Goal: Register for event/course

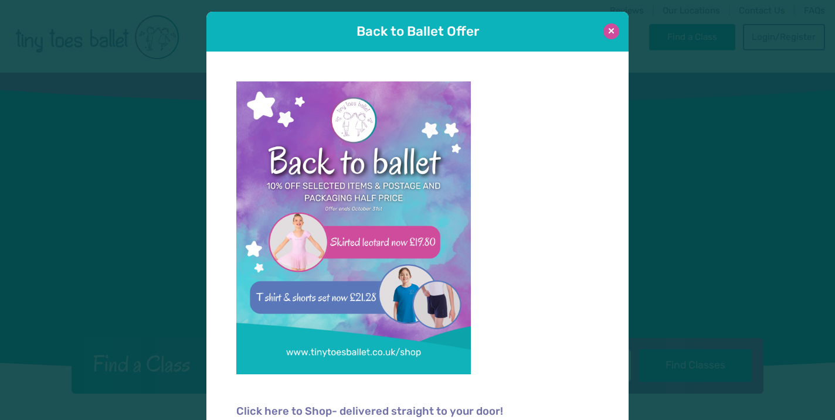
click at [610, 31] on button at bounding box center [611, 31] width 16 height 16
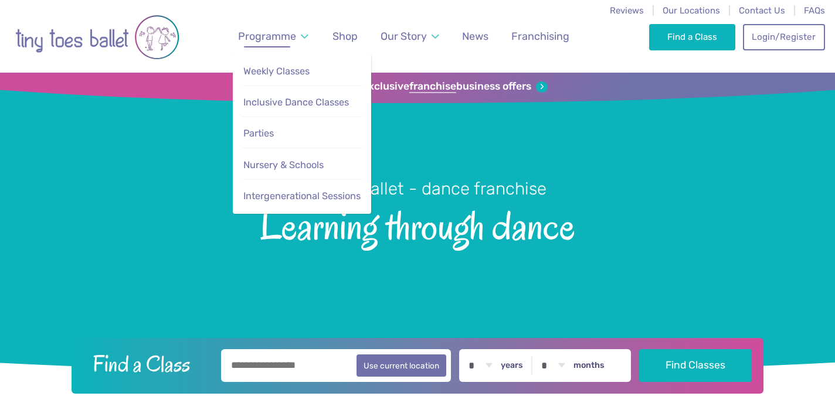
click at [301, 36] on link "Programme" at bounding box center [273, 36] width 81 height 26
click at [290, 74] on span "Weekly Classes" at bounding box center [276, 71] width 66 height 11
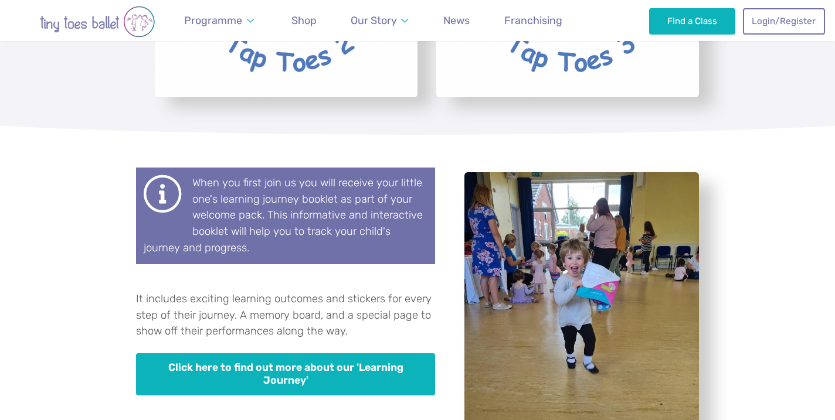
scroll to position [3309, 0]
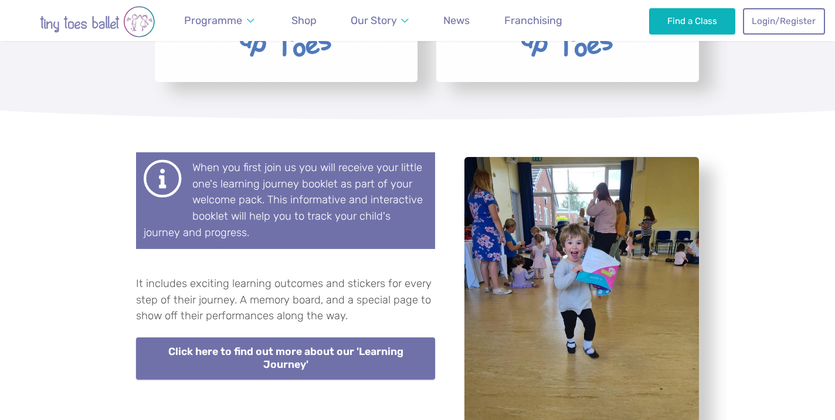
click at [371, 338] on link "Click here to find out more about our 'Learning Journey'" at bounding box center [285, 359] width 299 height 42
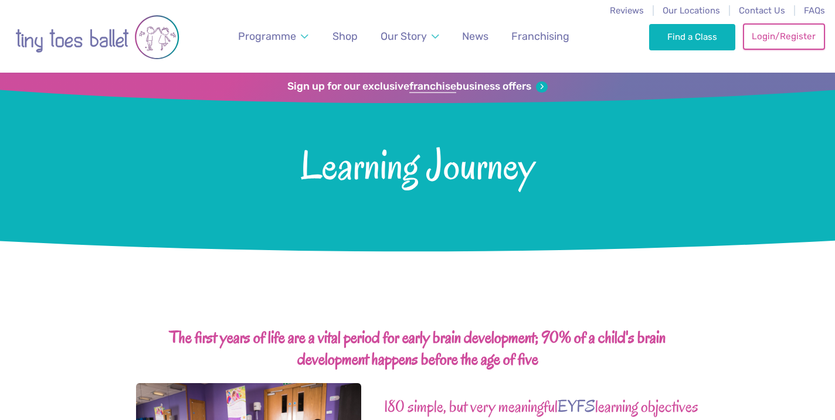
click at [791, 35] on link "Login/Register" at bounding box center [784, 36] width 82 height 26
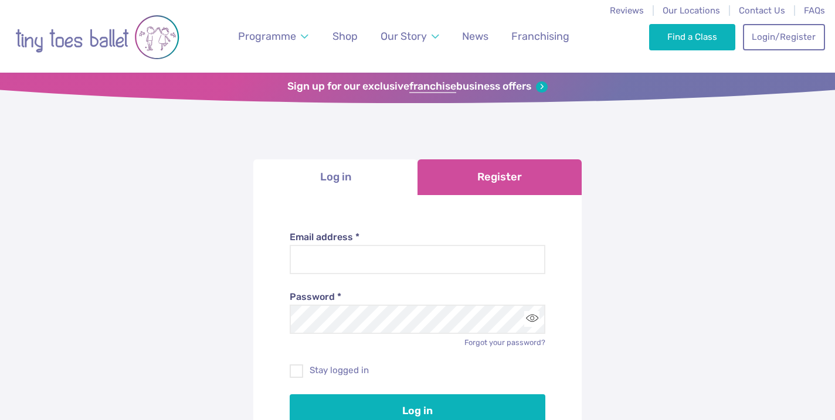
click at [541, 176] on link "Register" at bounding box center [499, 177] width 164 height 36
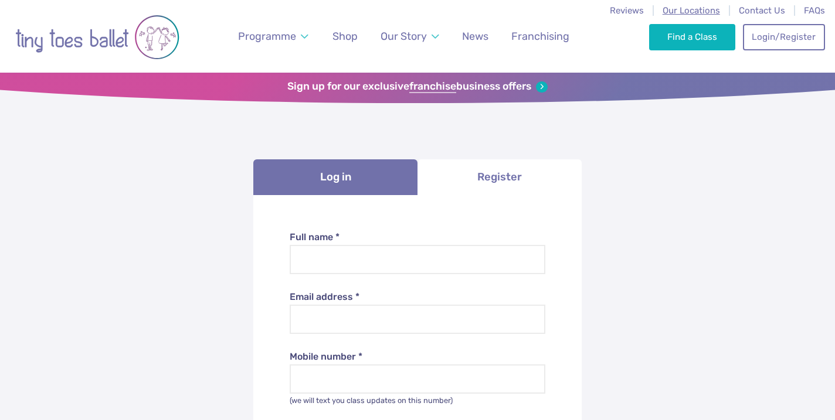
click at [687, 9] on span "Our Locations" at bounding box center [690, 10] width 57 height 11
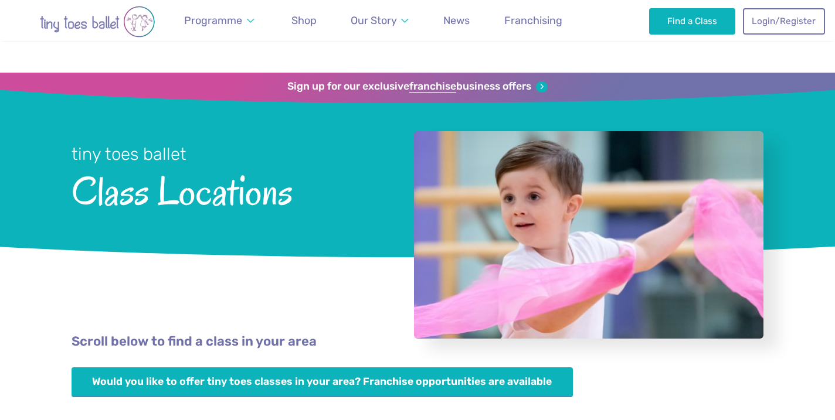
scroll to position [475, 0]
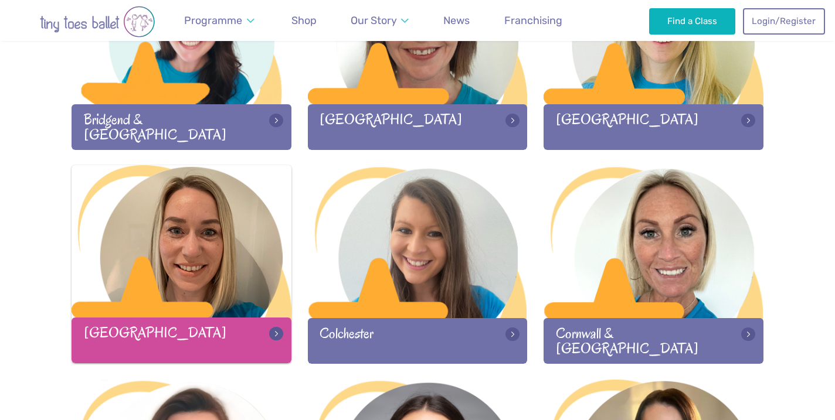
click at [198, 264] on div at bounding box center [182, 242] width 220 height 155
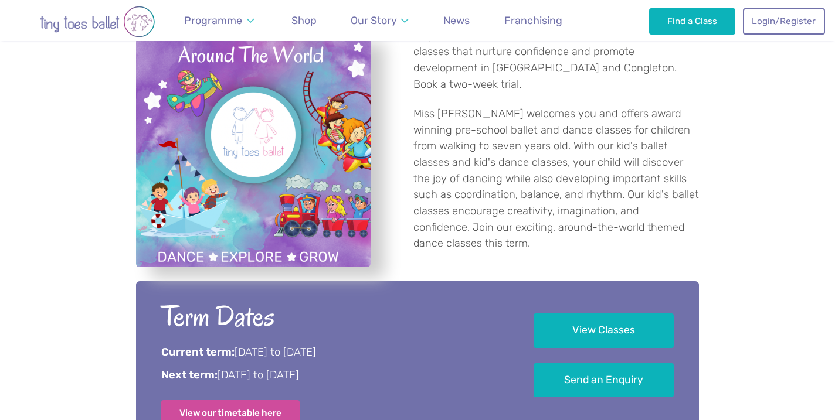
scroll to position [524, 0]
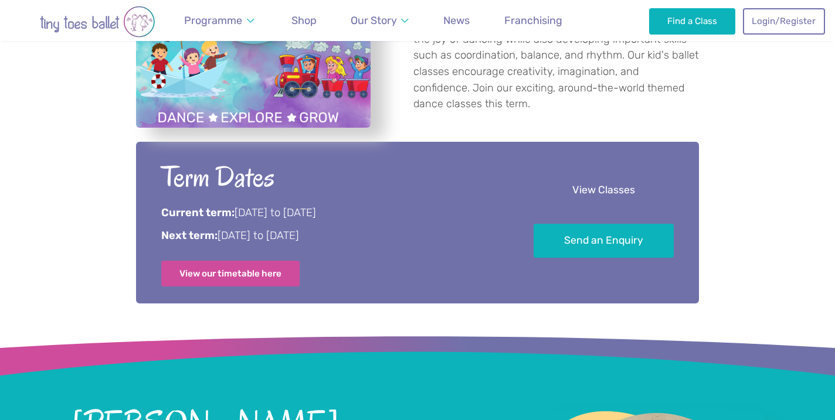
click at [631, 189] on link "View Classes" at bounding box center [604, 191] width 140 height 35
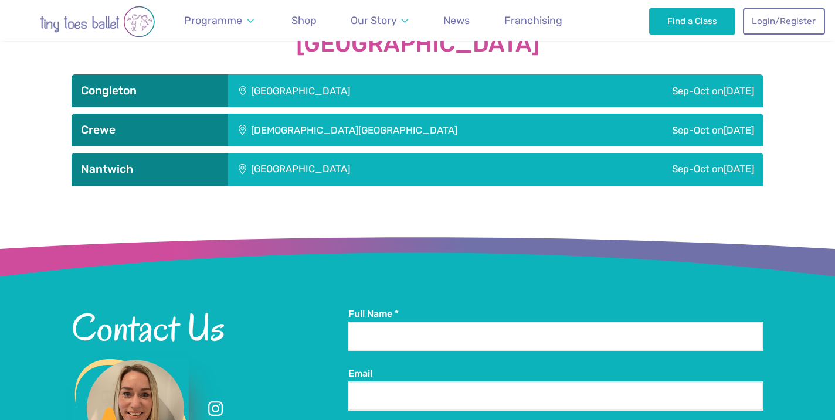
click at [358, 87] on div "[GEOGRAPHIC_DATA]" at bounding box center [379, 90] width 303 height 33
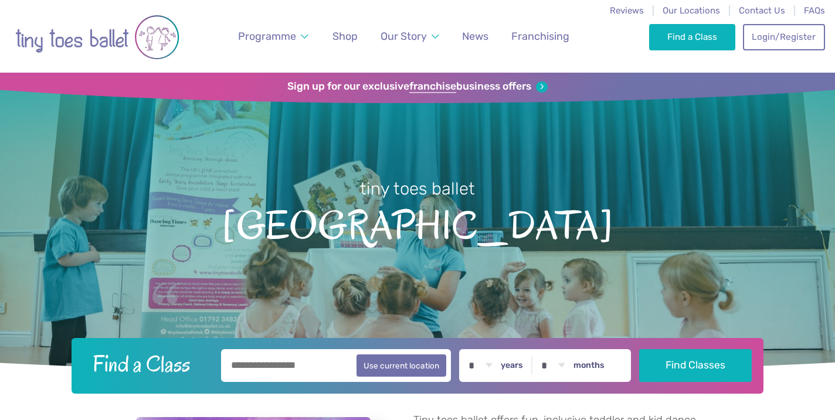
scroll to position [0, 0]
click at [702, 9] on span "Our Locations" at bounding box center [690, 10] width 57 height 11
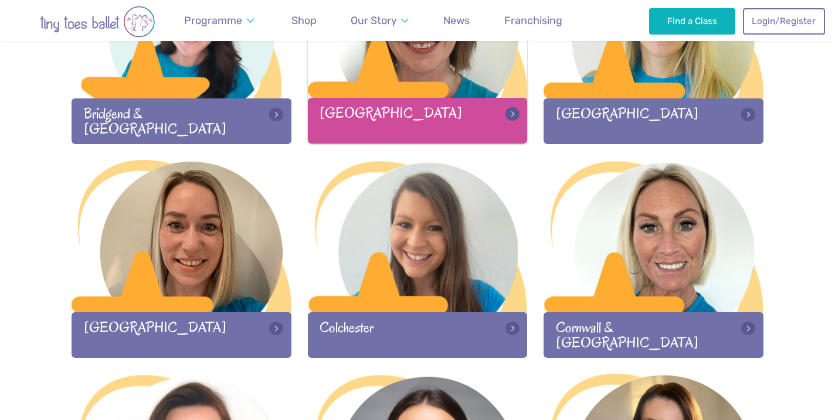
scroll to position [529, 0]
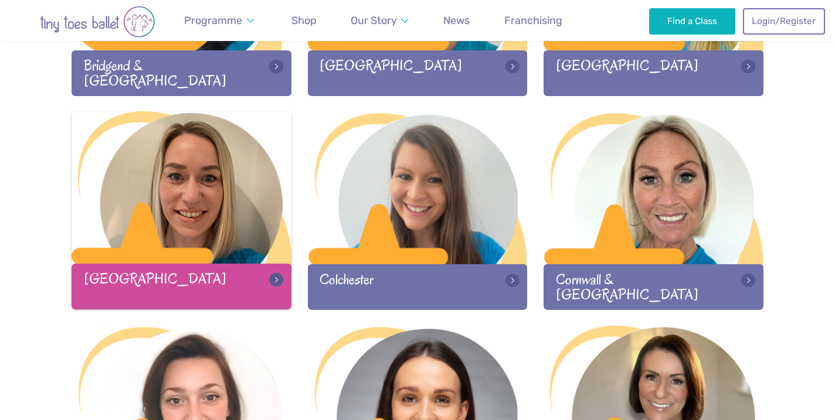
click at [210, 252] on div at bounding box center [182, 188] width 220 height 155
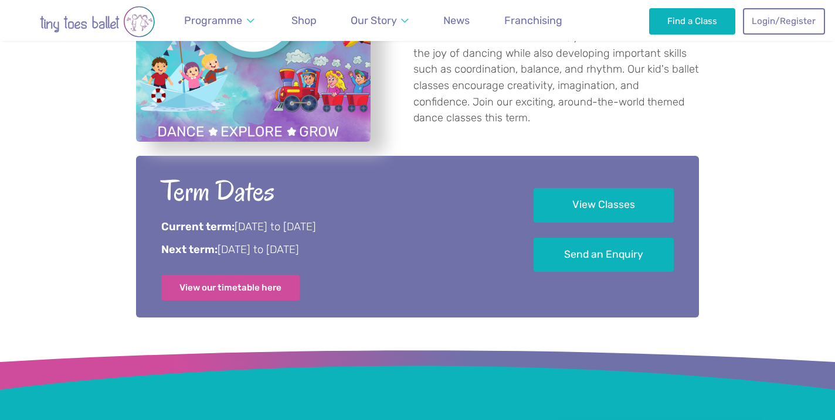
scroll to position [657, 0]
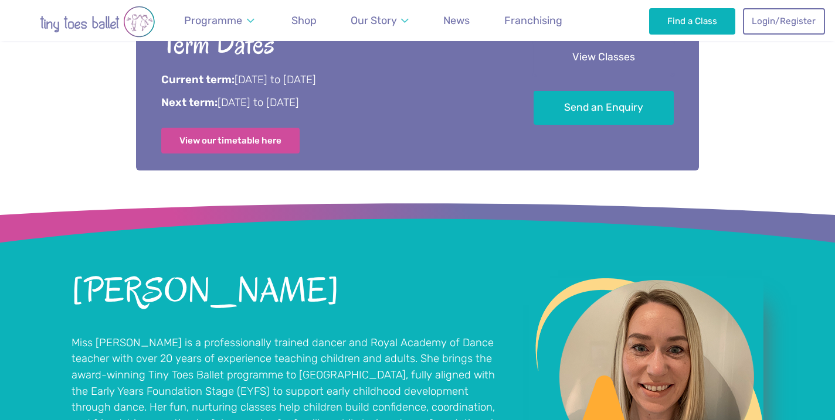
click at [601, 41] on link "View Classes" at bounding box center [604, 57] width 140 height 35
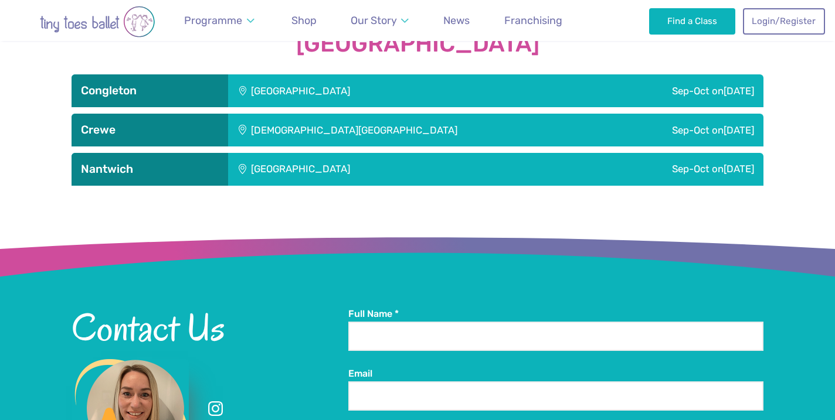
click at [417, 161] on div "[GEOGRAPHIC_DATA]" at bounding box center [379, 169] width 303 height 33
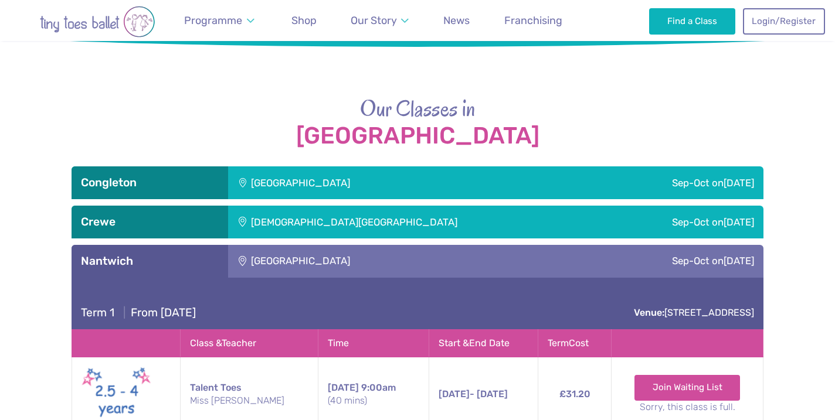
scroll to position [1185, 0]
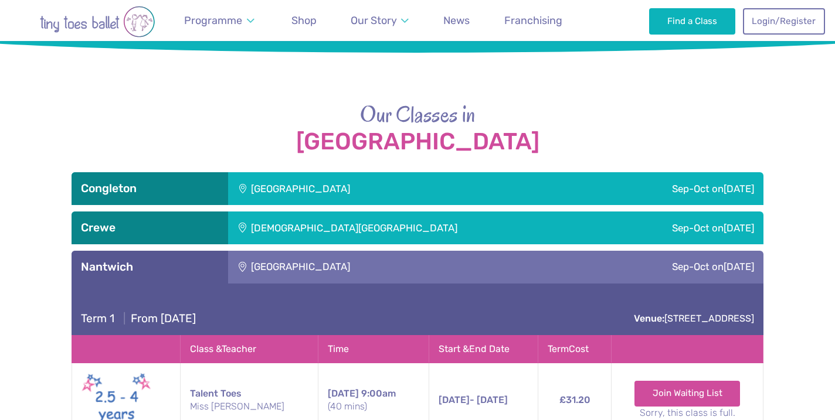
click at [414, 260] on div "[GEOGRAPHIC_DATA]" at bounding box center [379, 267] width 303 height 33
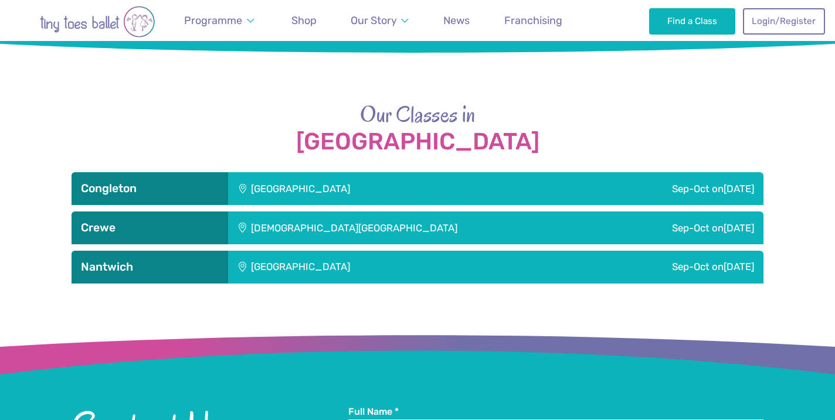
click at [415, 230] on div "[DEMOGRAPHIC_DATA][GEOGRAPHIC_DATA]" at bounding box center [416, 228] width 376 height 33
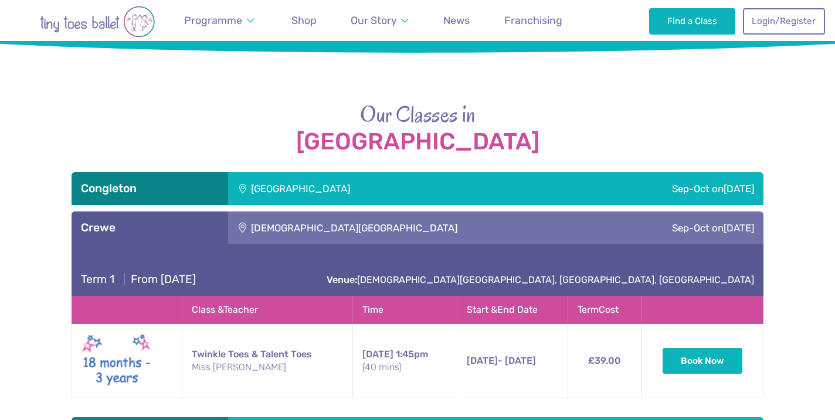
click at [415, 230] on div "[DEMOGRAPHIC_DATA][GEOGRAPHIC_DATA]" at bounding box center [416, 228] width 376 height 33
